Goal: Find specific page/section: Find specific page/section

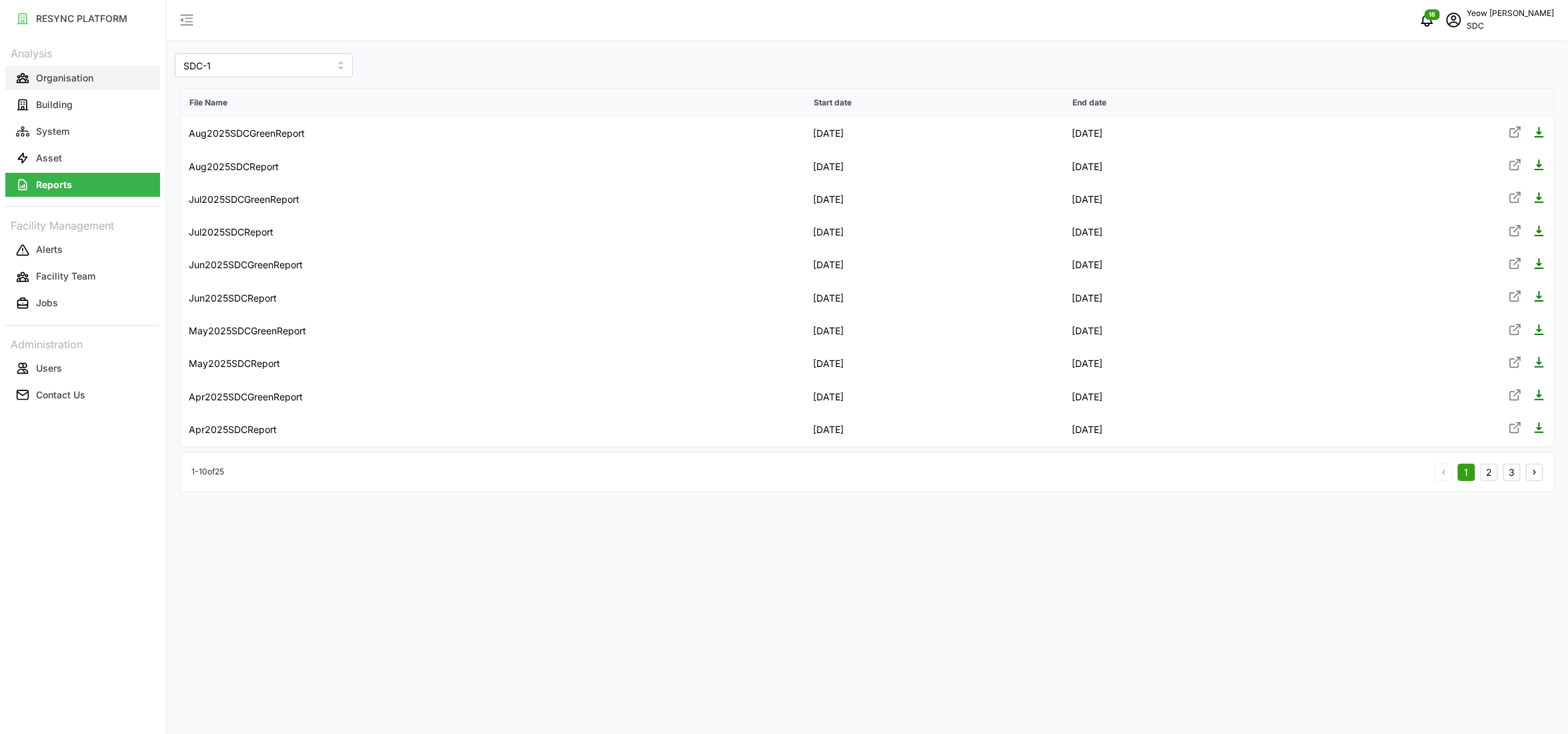
click at [84, 73] on p "Organisation" at bounding box center [65, 78] width 58 height 13
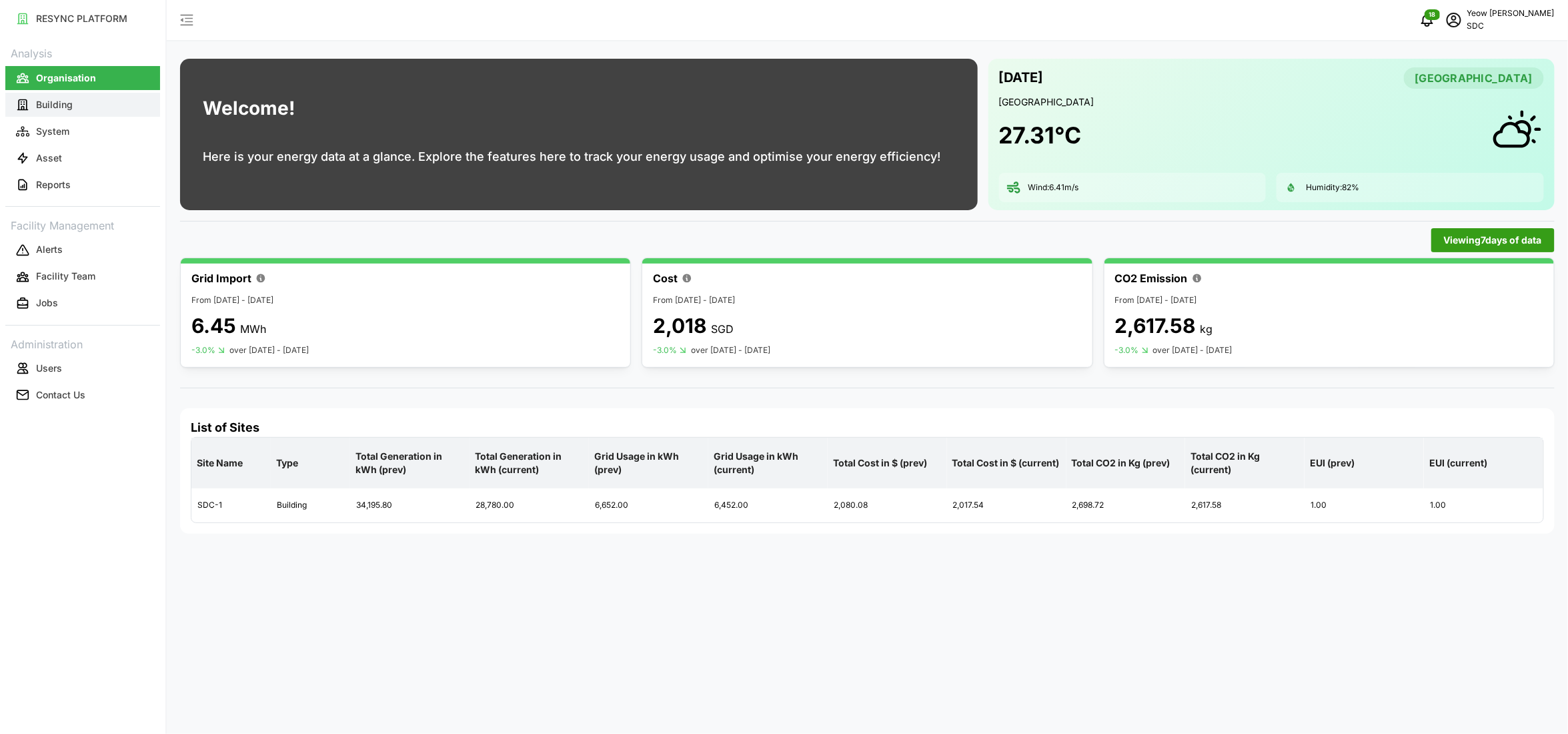
click at [47, 101] on p "Building" at bounding box center [54, 104] width 37 height 13
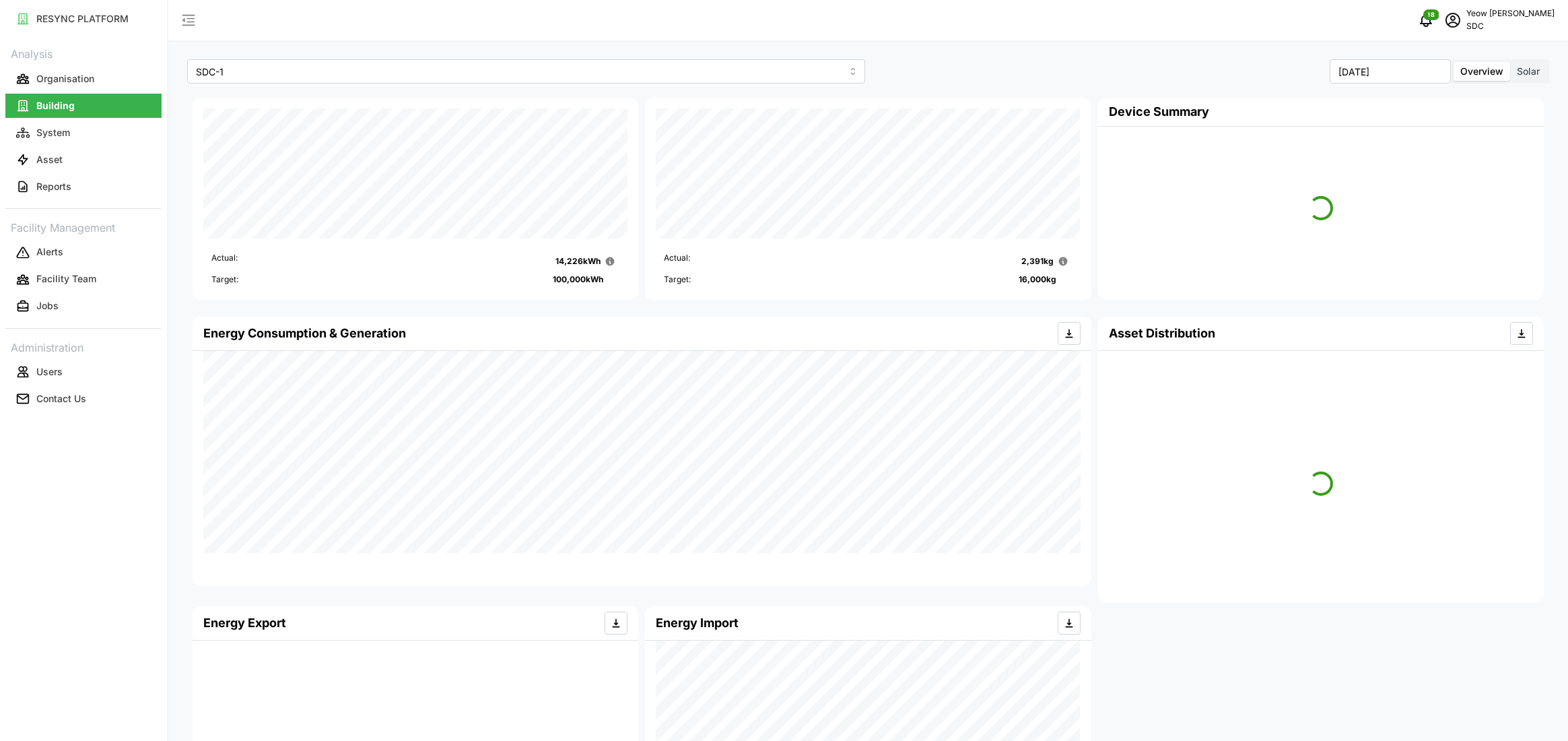
click at [1525, 70] on span "Solar" at bounding box center [1528, 71] width 23 height 12
click at [1510, 62] on input "Solar" at bounding box center [1510, 62] width 0 height 0
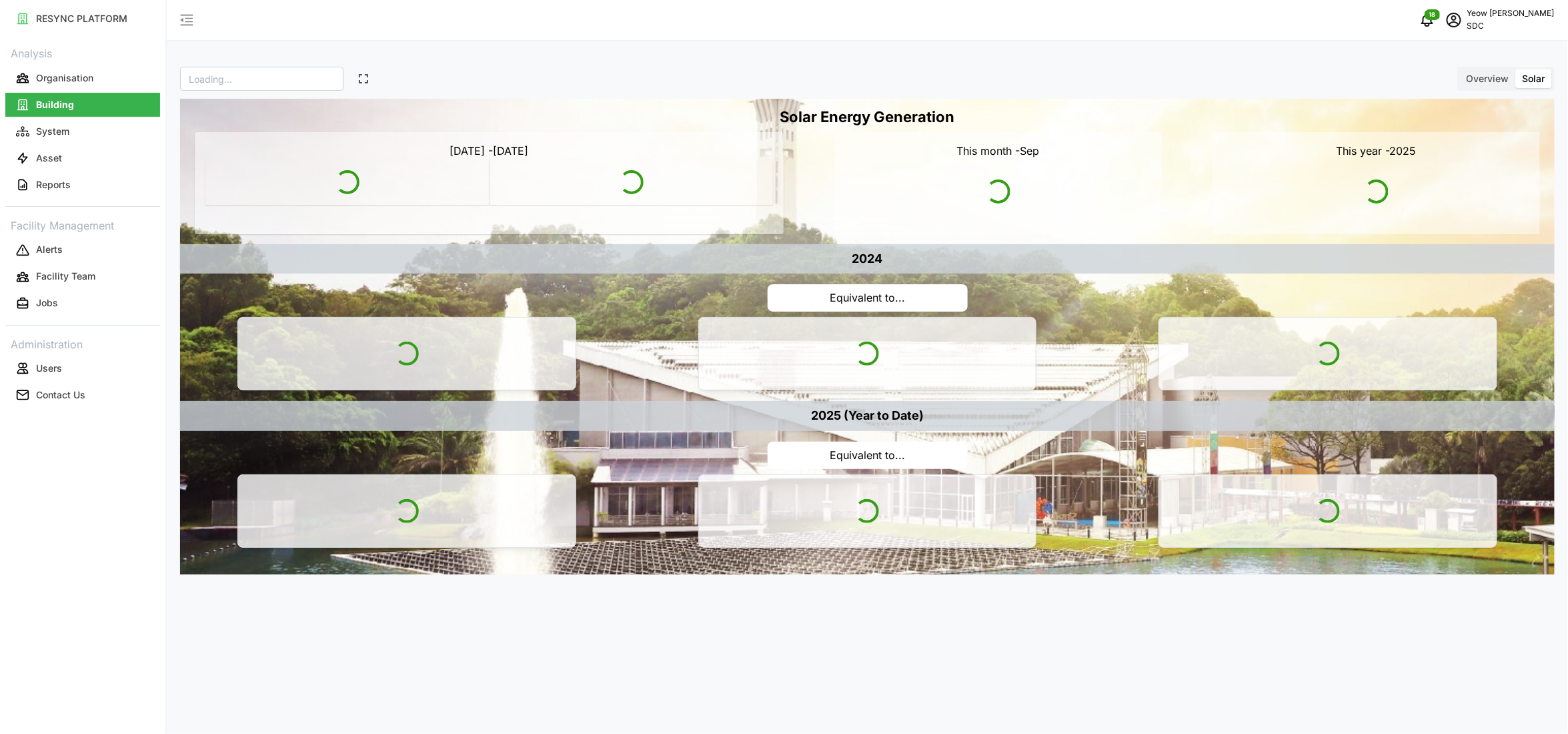
type input "SDC"
